Goal: Obtain resource: Download file/media

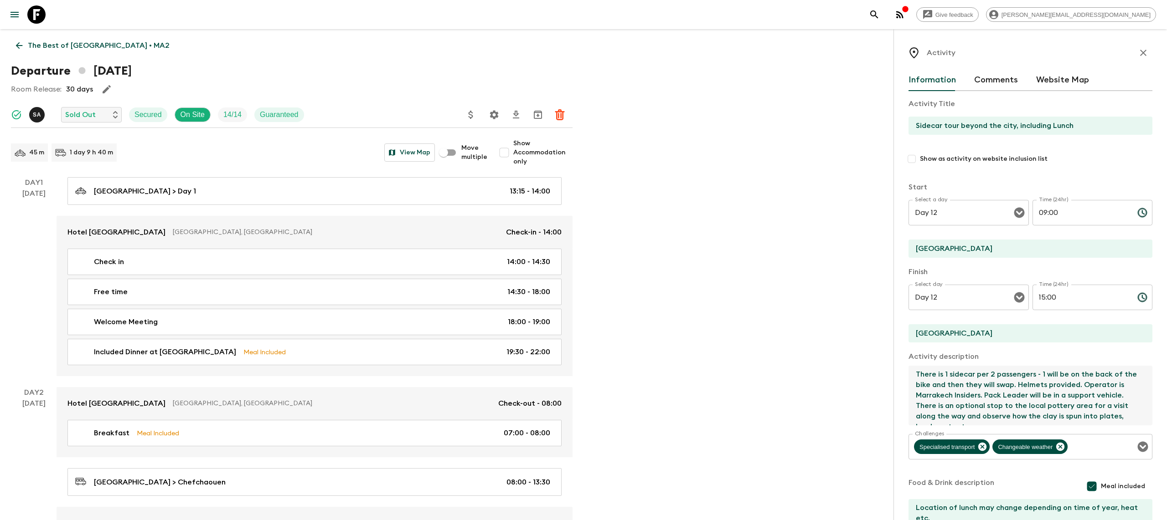
scroll to position [10, 0]
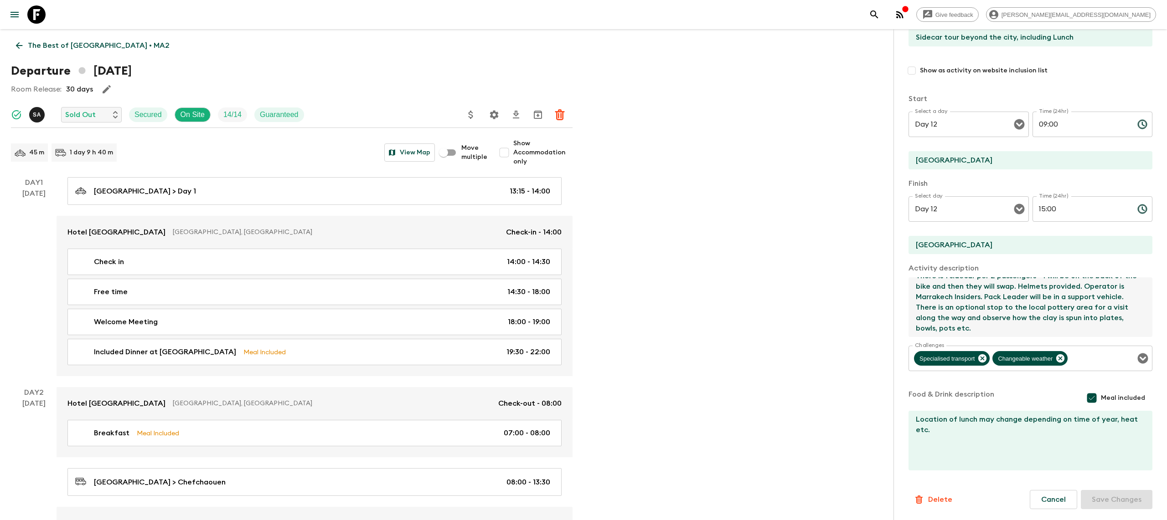
click at [40, 17] on icon at bounding box center [36, 14] width 18 height 18
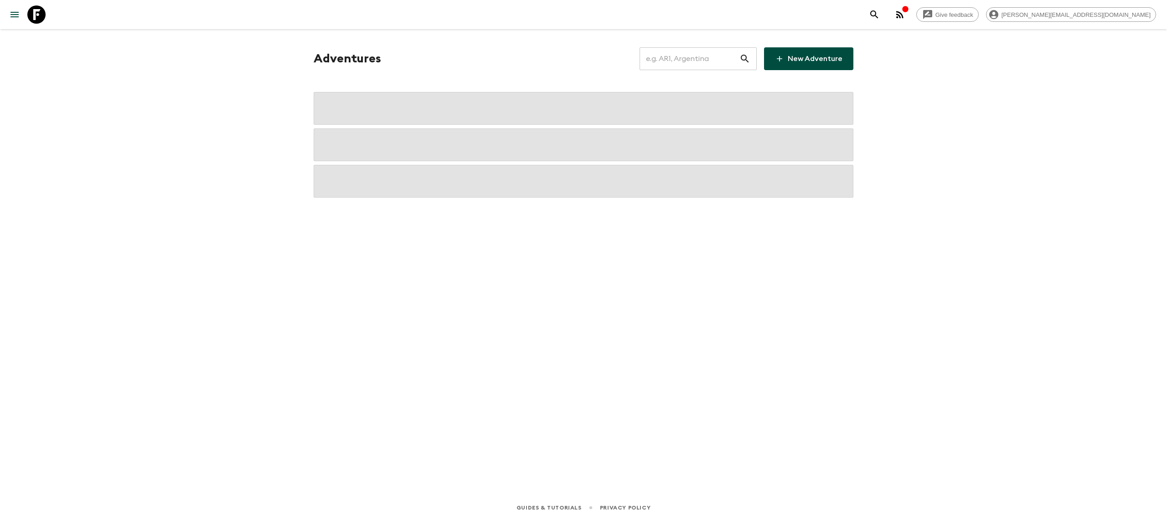
click at [672, 51] on input "text" at bounding box center [689, 59] width 100 height 26
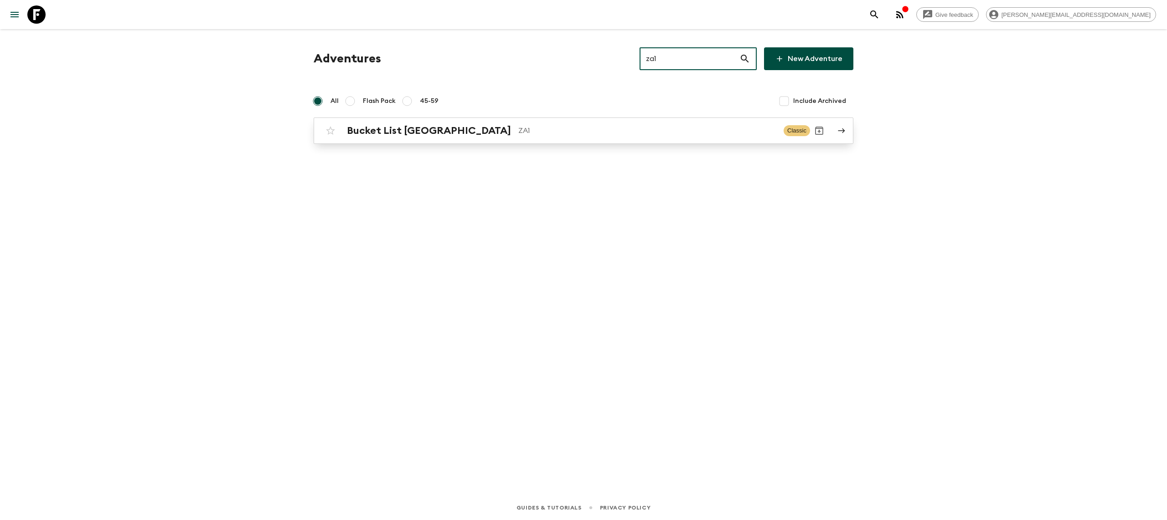
type input "za1"
click at [518, 124] on div "Bucket List [GEOGRAPHIC_DATA] ZA1 Classic" at bounding box center [565, 131] width 489 height 18
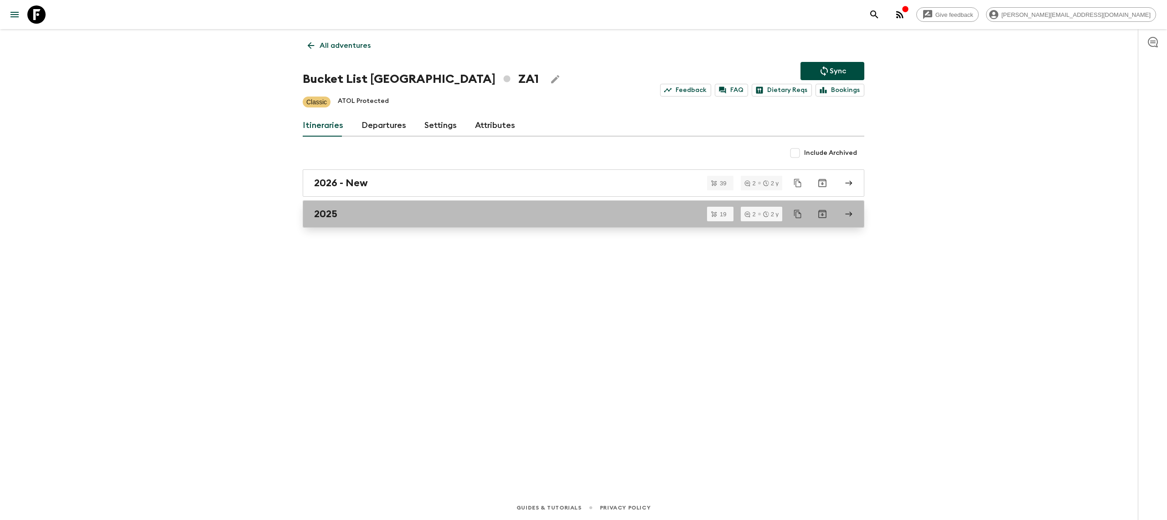
click at [378, 208] on div "2025" at bounding box center [574, 214] width 521 height 12
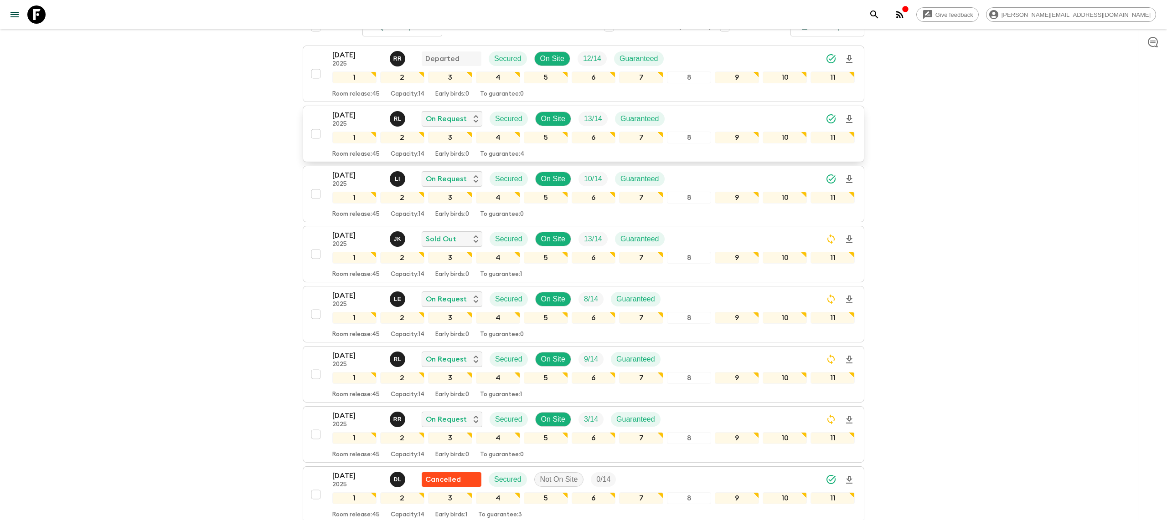
scroll to position [171, 0]
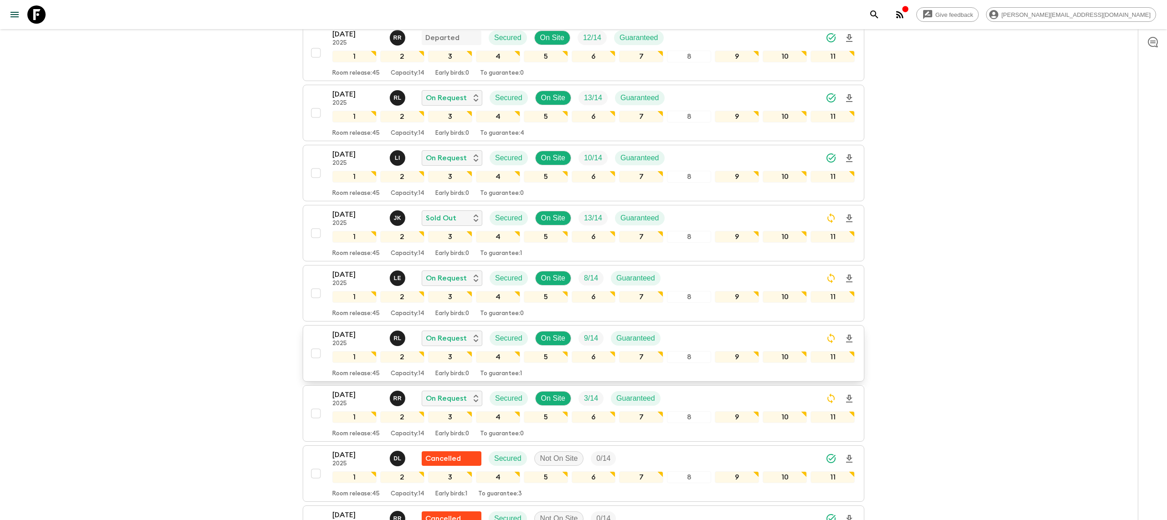
click at [846, 334] on icon "Download Onboarding" at bounding box center [849, 339] width 11 height 11
